Goal: Find specific page/section: Find specific page/section

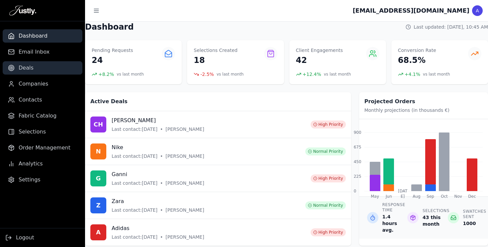
click at [45, 68] on link "Deals" at bounding box center [43, 67] width 80 height 13
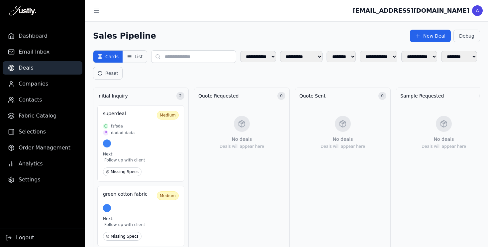
click at [133, 55] on button "List" at bounding box center [135, 57] width 24 height 12
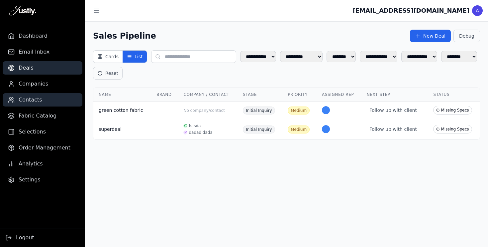
click at [42, 94] on link "Contacts" at bounding box center [43, 99] width 80 height 13
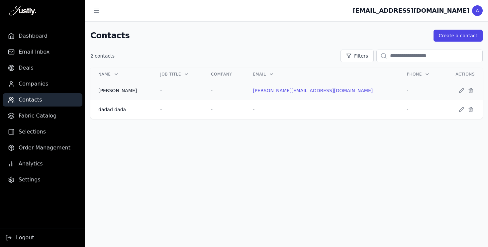
click at [195, 91] on div "-" at bounding box center [177, 90] width 35 height 7
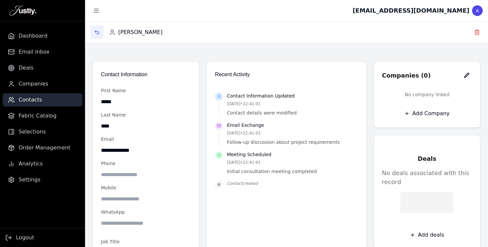
click at [100, 34] on button "button" at bounding box center [96, 32] width 13 height 13
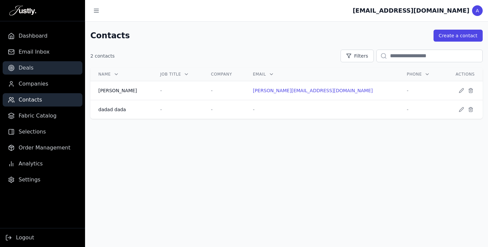
click at [32, 61] on link "Deals" at bounding box center [43, 67] width 80 height 13
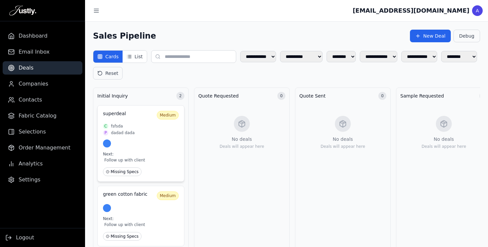
click at [156, 128] on div "C fsfsda" at bounding box center [141, 125] width 76 height 5
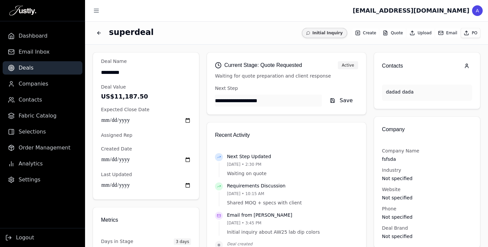
click at [156, 128] on div "**********" at bounding box center [146, 124] width 90 height 133
click at [445, 33] on button "Email" at bounding box center [448, 32] width 24 height 9
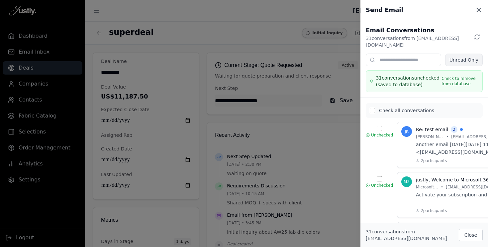
click at [479, 8] on icon at bounding box center [479, 10] width 8 height 8
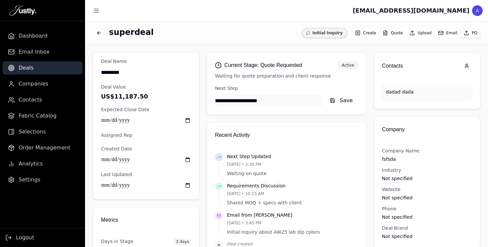
click at [444, 29] on button "Email" at bounding box center [448, 32] width 24 height 9
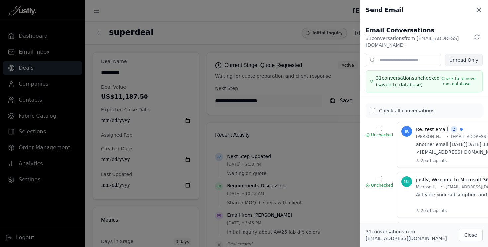
click at [478, 10] on icon at bounding box center [479, 10] width 8 height 8
